Goal: Task Accomplishment & Management: Complete application form

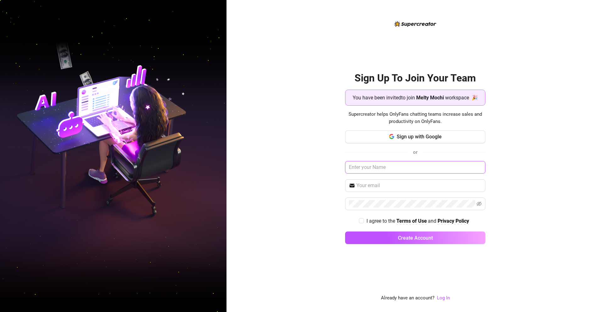
click at [385, 167] on input "text" at bounding box center [415, 167] width 140 height 13
type input "[PERSON_NAME]"
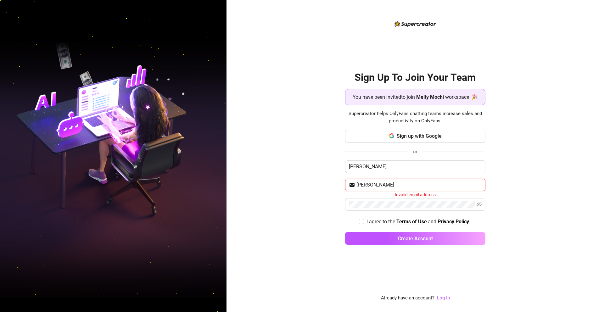
type input "joey@mmcinematics.com"
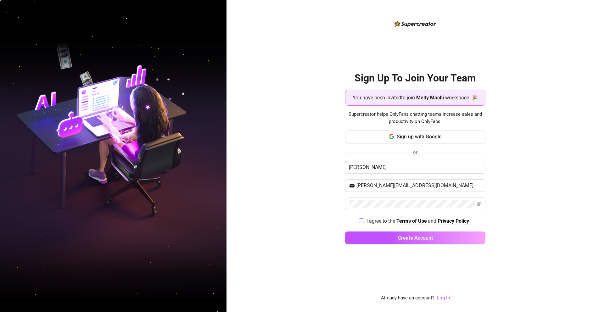
click at [360, 221] on input "I agree to the Terms of Use and Privacy Policy" at bounding box center [361, 220] width 4 height 4
checkbox input "true"
click at [403, 234] on button "Create Account" at bounding box center [415, 238] width 140 height 13
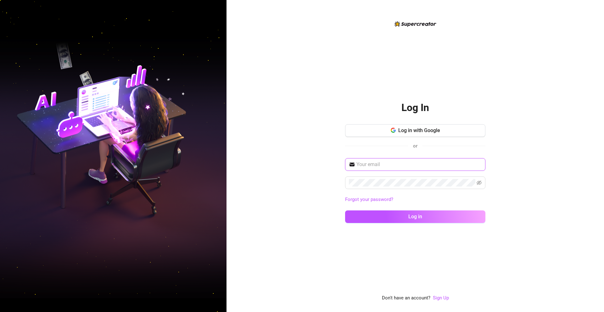
click at [394, 163] on input "text" at bounding box center [419, 165] width 125 height 8
type input "joey@mmcinematics.com"
click at [345, 211] on button "Log in" at bounding box center [415, 217] width 140 height 13
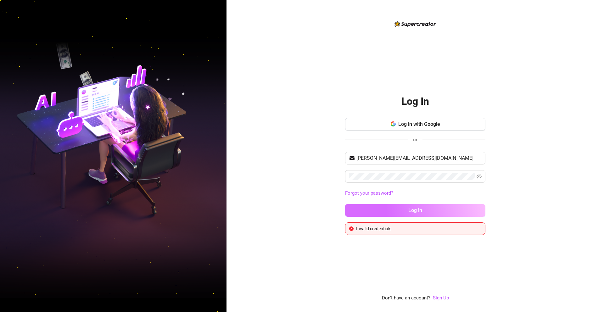
click at [407, 212] on button "Log in" at bounding box center [415, 210] width 140 height 13
click at [407, 211] on button "Log in" at bounding box center [415, 210] width 140 height 13
click at [326, 176] on div "Log In Log in with Google or joey@mmcinematics.com Forgot your password? Log in…" at bounding box center [416, 156] width 378 height 312
click at [480, 177] on icon "eye-invisible" at bounding box center [479, 176] width 1 height 1
click at [401, 206] on button "Log in" at bounding box center [415, 210] width 140 height 13
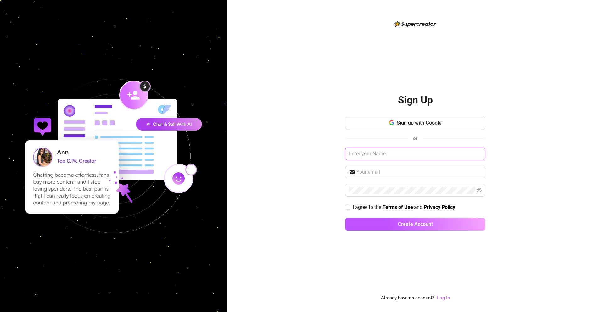
click at [383, 156] on input "text" at bounding box center [415, 154] width 140 height 13
type input "Joey"
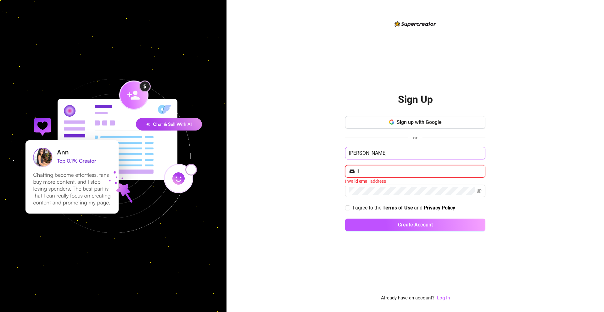
type input "l"
type input "joey@mmcinematics.com"
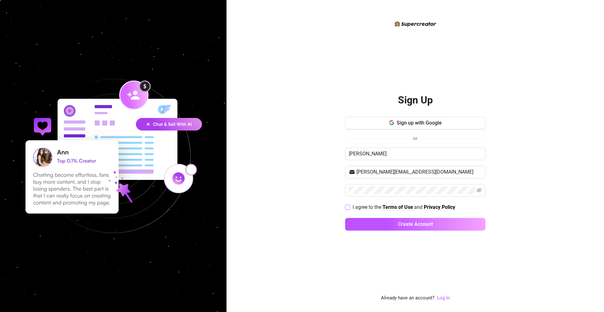
click at [348, 204] on label "I agree to the Terms of Use and Privacy Policy" at bounding box center [401, 207] width 113 height 8
click at [348, 205] on input "I agree to the Terms of Use and Privacy Policy" at bounding box center [347, 207] width 4 height 4
checkbox input "true"
click at [375, 221] on button "Create Account" at bounding box center [415, 224] width 140 height 13
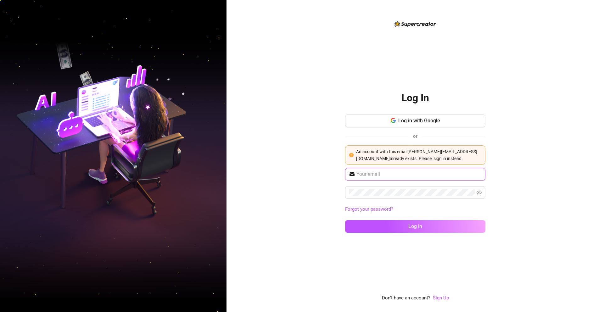
click at [373, 177] on input "text" at bounding box center [419, 175] width 125 height 8
type input "likeaghostllc@gmail.com"
click at [345, 220] on button "Log in" at bounding box center [415, 226] width 140 height 13
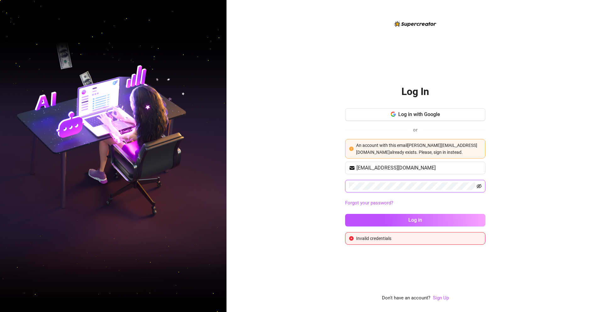
click at [480, 186] on icon "eye-invisible" at bounding box center [479, 186] width 5 height 5
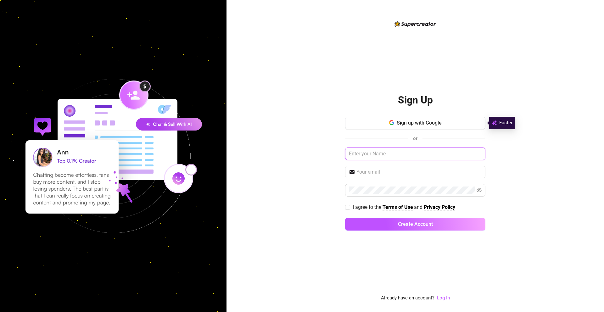
click at [375, 156] on input "text" at bounding box center [415, 154] width 140 height 13
type input "[PERSON_NAME]"
click at [376, 175] on input "text" at bounding box center [419, 172] width 125 height 8
type input "[EMAIL_ADDRESS][DOMAIN_NAME]"
click at [350, 209] on span at bounding box center [347, 207] width 5 height 5
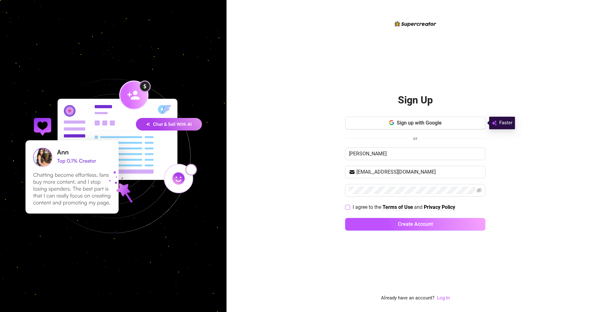
click at [350, 209] on input "I agree to the Terms of Use and Privacy Policy" at bounding box center [347, 207] width 4 height 4
checkbox input "true"
click at [379, 230] on button "Create Account" at bounding box center [415, 224] width 140 height 13
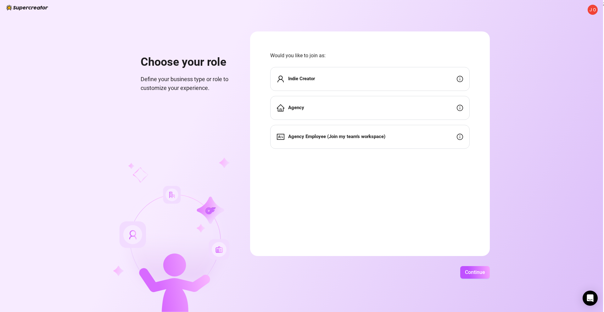
click at [376, 133] on div "Agency Employee (Join my team's workspace)" at bounding box center [370, 137] width 200 height 24
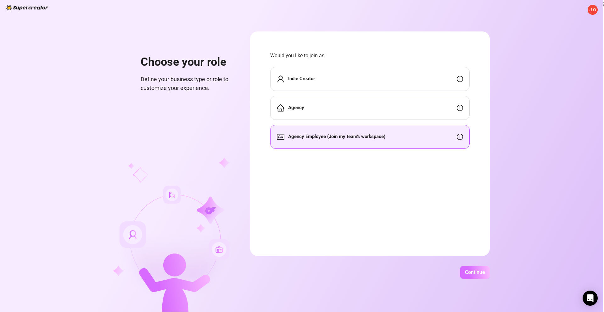
click at [470, 267] on button "Continue" at bounding box center [475, 272] width 30 height 13
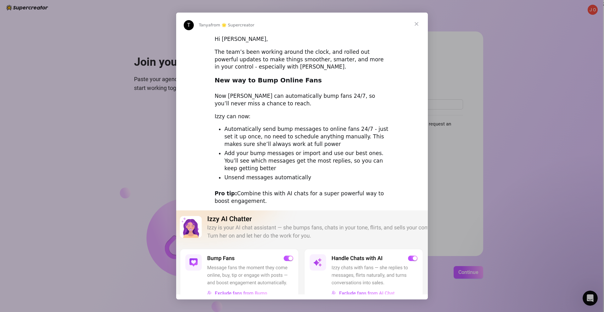
click at [418, 24] on span "Close" at bounding box center [416, 24] width 23 height 23
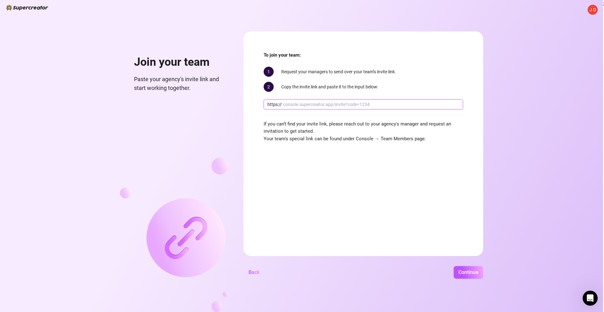
click at [297, 104] on input "text" at bounding box center [371, 104] width 176 height 7
paste input "console.supercreator.app/invite?code=c9Cav0QDM3fSr7gnCKbmJZx7sKT2&workspace=Mel…"
type input "console.supercreator.app/invite?code=c9Cav0QDM3fSr7gnCKbmJZx7sKT2&workspace=Mel…"
click at [475, 272] on span "Continue" at bounding box center [469, 272] width 20 height 6
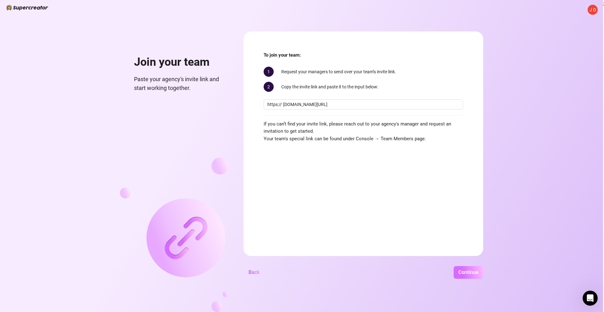
scroll to position [0, 0]
